Goal: Information Seeking & Learning: Learn about a topic

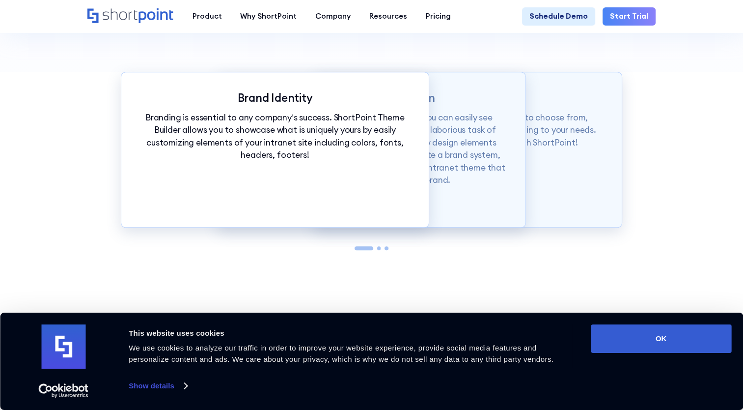
scroll to position [982, 0]
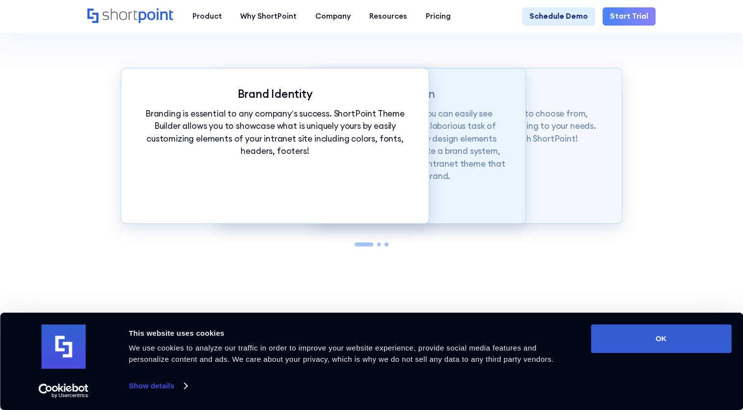
click at [444, 190] on div "Auto Theme Application With just a click of our customization tools, you can ea…" at bounding box center [371, 146] width 308 height 156
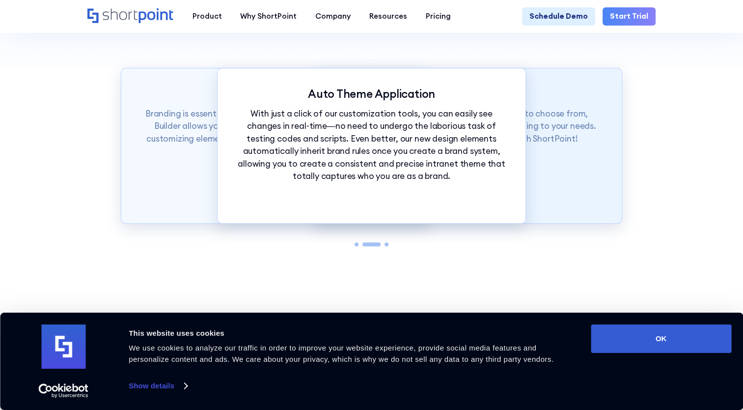
click at [543, 193] on div "Theme Builder Tools ShortPoint has hundreds of fonts and colors to choose from,…" at bounding box center [468, 146] width 308 height 156
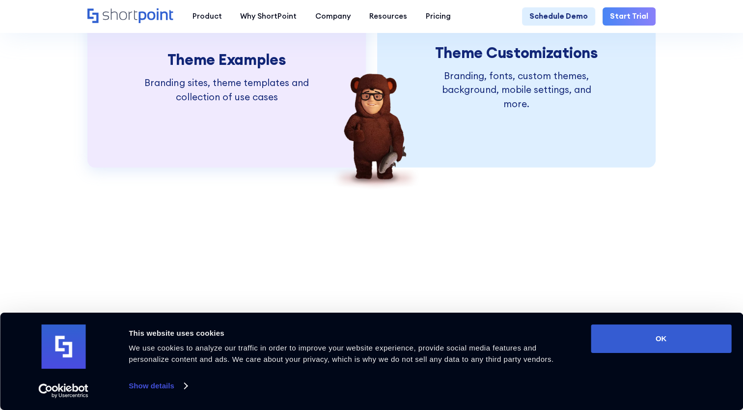
scroll to position [2112, 0]
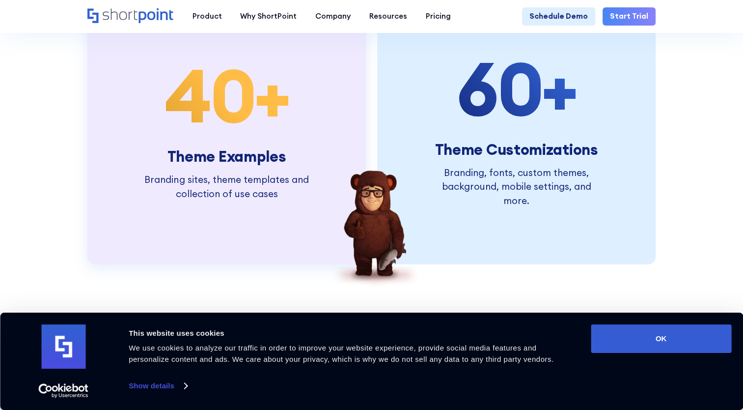
click at [189, 165] on h3 "Theme Examples" at bounding box center [226, 156] width 176 height 17
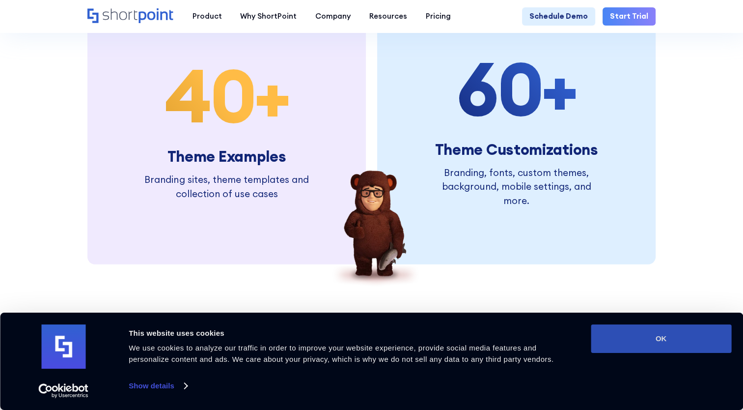
drag, startPoint x: 659, startPoint y: 341, endPoint x: 648, endPoint y: 335, distance: 11.9
click at [659, 341] on button "OK" at bounding box center [661, 338] width 140 height 28
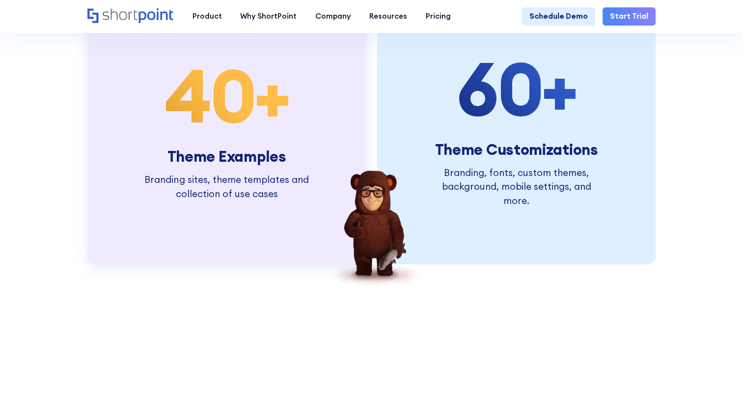
scroll to position [0, 0]
click at [196, 142] on span "40" at bounding box center [210, 95] width 90 height 94
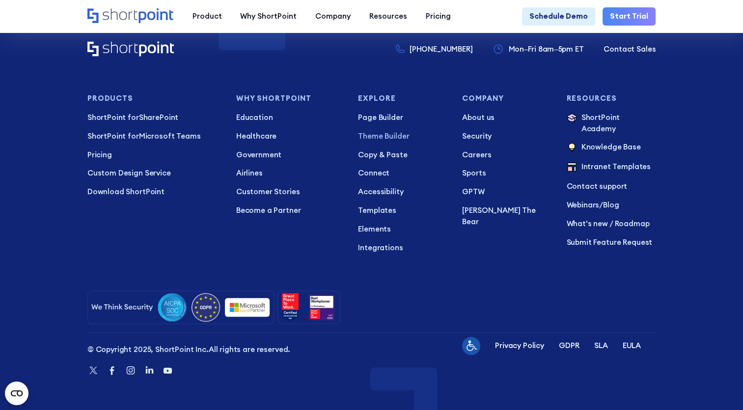
scroll to position [4765, 0]
click at [623, 161] on p "Intranet Templates" at bounding box center [615, 167] width 69 height 12
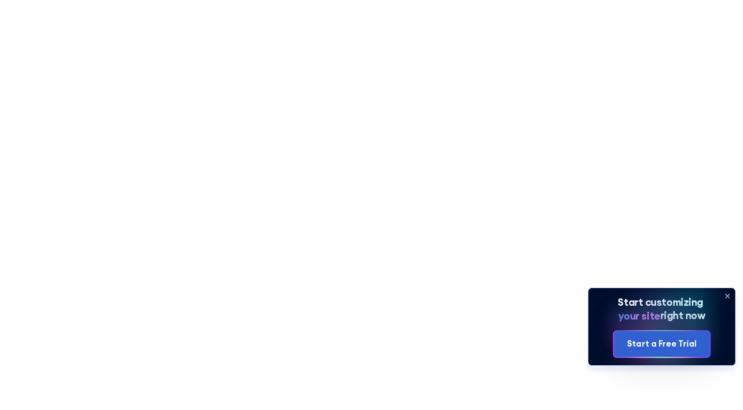
click at [727, 294] on icon at bounding box center [727, 296] width 16 height 16
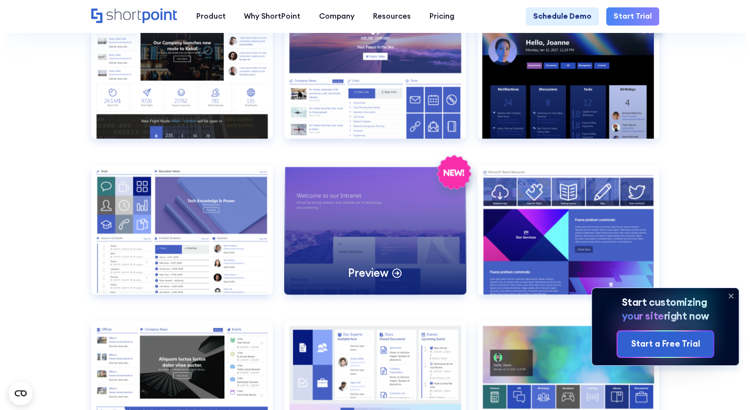
scroll to position [884, 0]
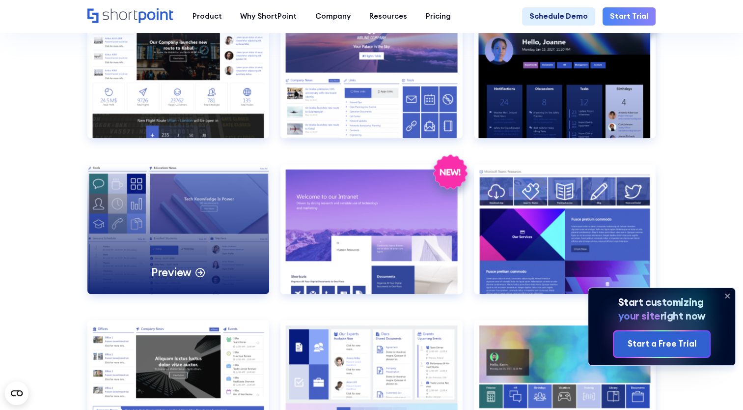
click at [216, 229] on div "Preview" at bounding box center [178, 229] width 182 height 130
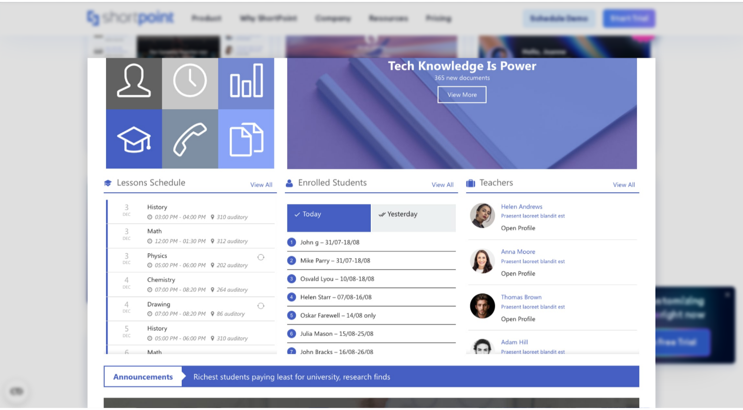
scroll to position [0, 0]
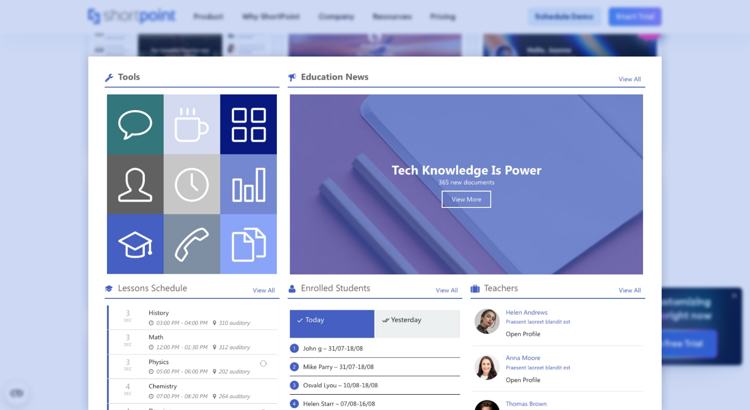
click at [63, 146] on div at bounding box center [375, 205] width 750 height 410
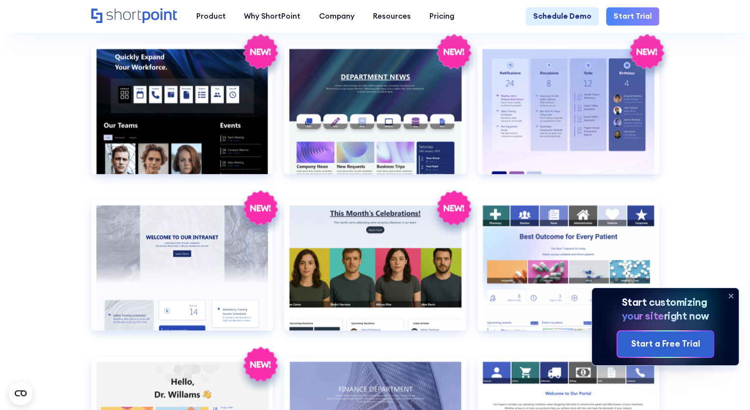
scroll to position [1326, 0]
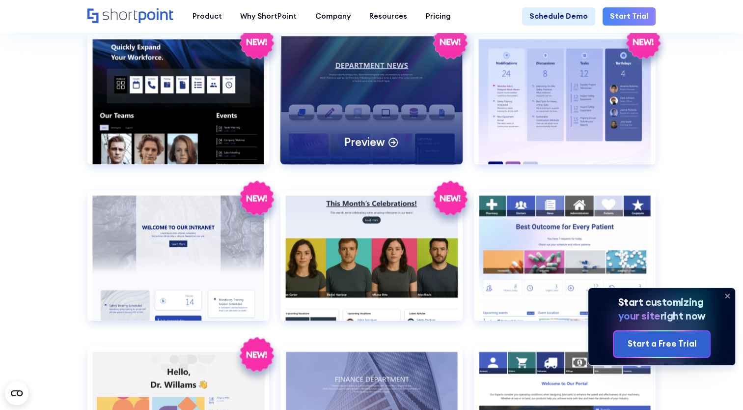
click at [413, 86] on div "Preview" at bounding box center [371, 99] width 182 height 130
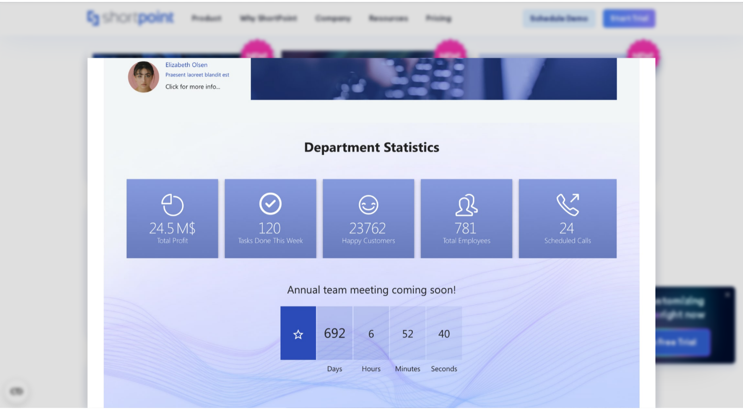
scroll to position [742, 0]
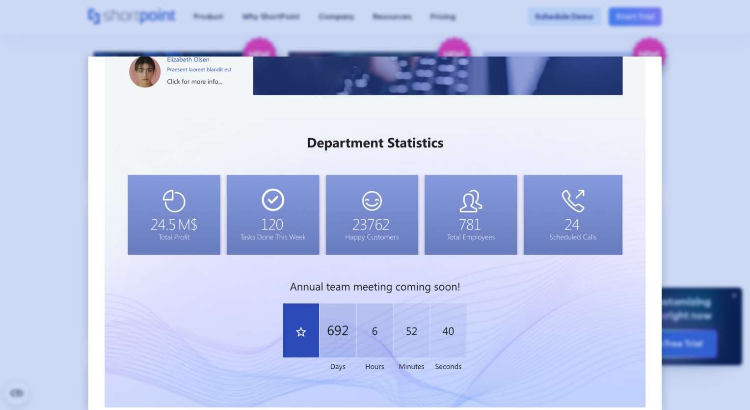
click at [56, 128] on div at bounding box center [375, 205] width 750 height 410
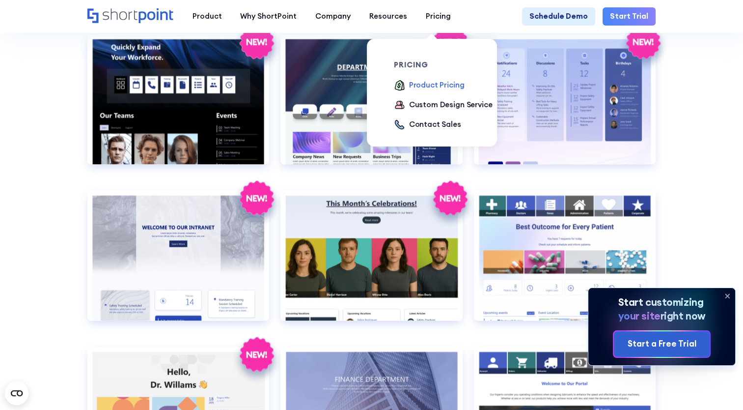
click at [423, 85] on div "Product Pricing" at bounding box center [436, 85] width 55 height 11
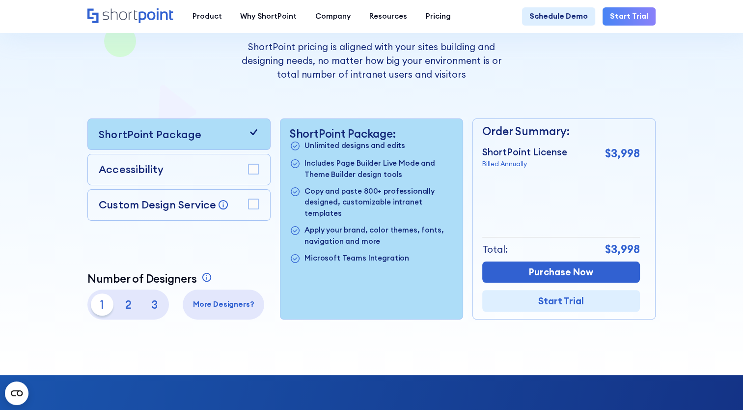
scroll to position [196, 0]
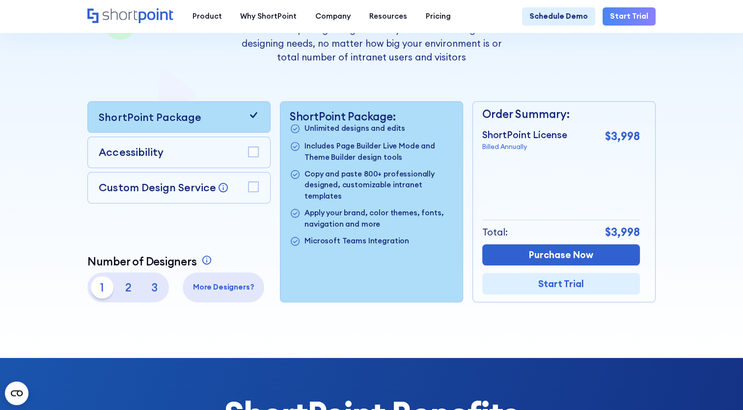
click at [252, 151] on rect at bounding box center [253, 152] width 10 height 10
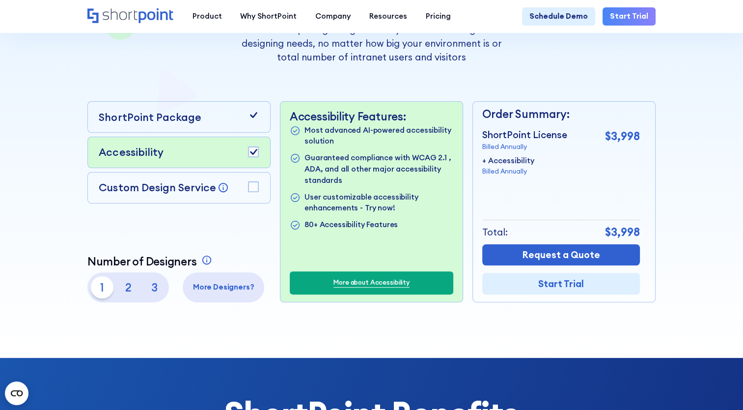
click at [249, 189] on rect at bounding box center [253, 187] width 10 height 10
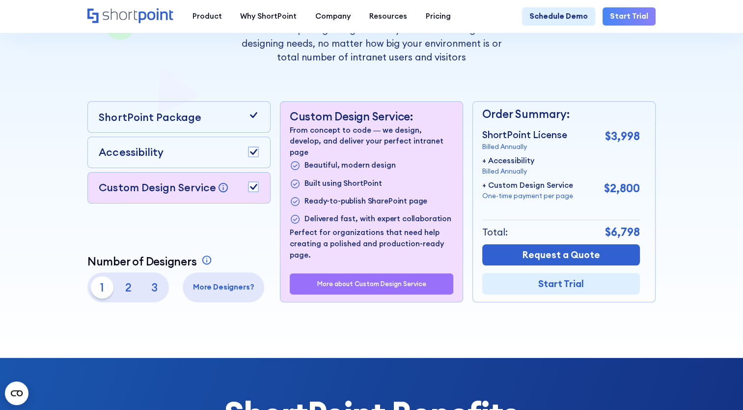
click at [249, 189] on rect at bounding box center [253, 187] width 10 height 10
click at [251, 155] on icon at bounding box center [253, 152] width 7 height 6
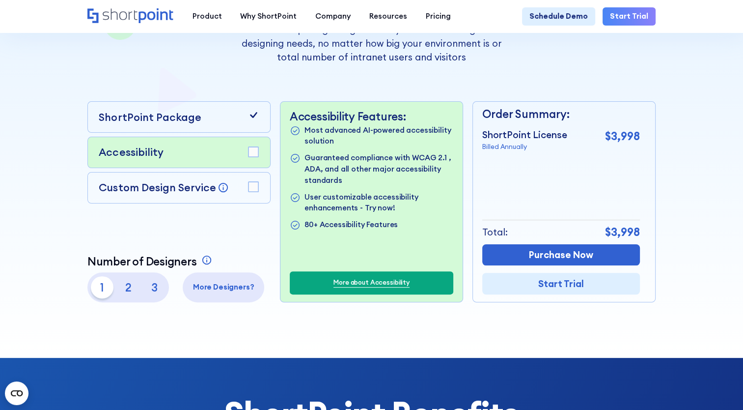
click at [251, 155] on rect at bounding box center [253, 152] width 10 height 10
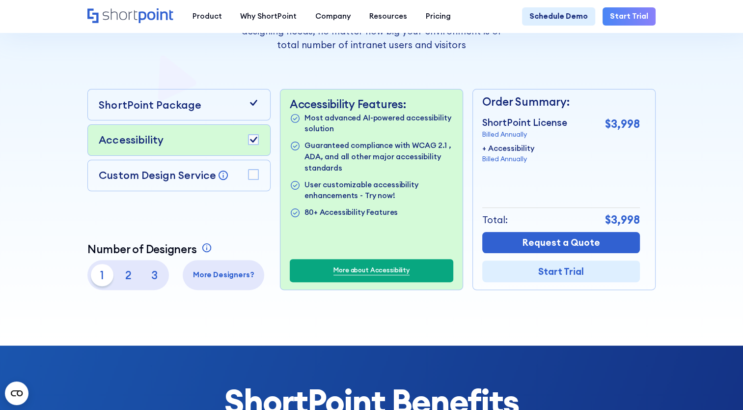
scroll to position [246, 0]
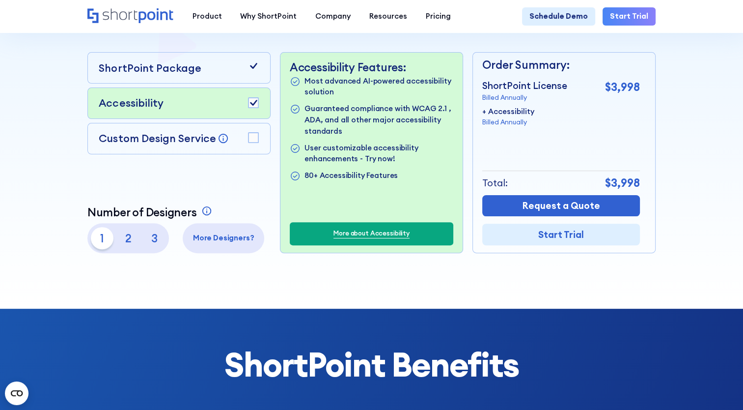
click at [128, 244] on p "2" at bounding box center [128, 238] width 22 height 22
click at [154, 244] on p "3" at bounding box center [154, 238] width 22 height 22
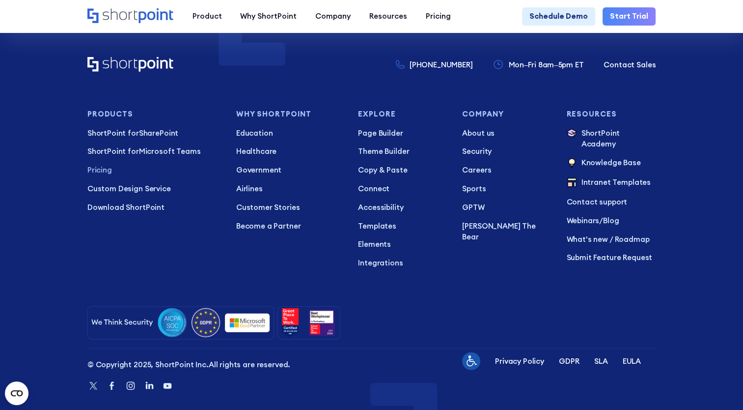
scroll to position [2342, 0]
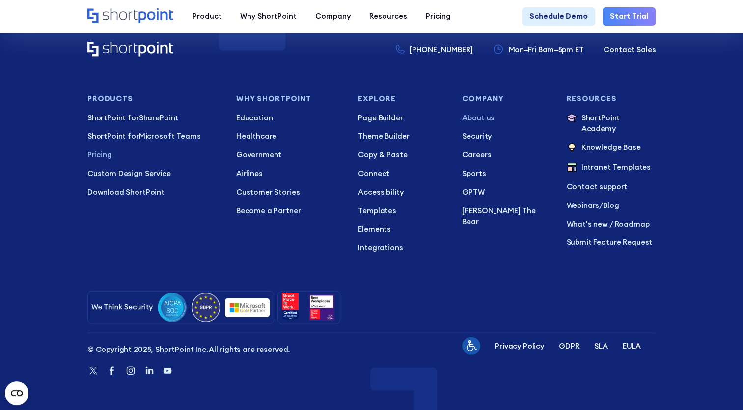
click at [480, 115] on p "About us" at bounding box center [506, 117] width 89 height 11
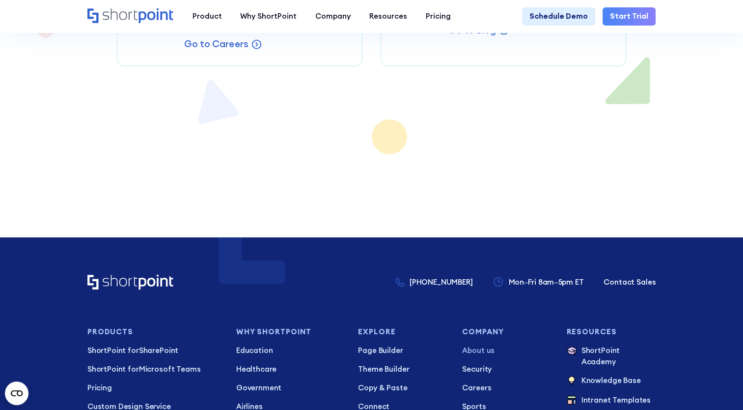
scroll to position [6826, 0]
